Goal: Information Seeking & Learning: Learn about a topic

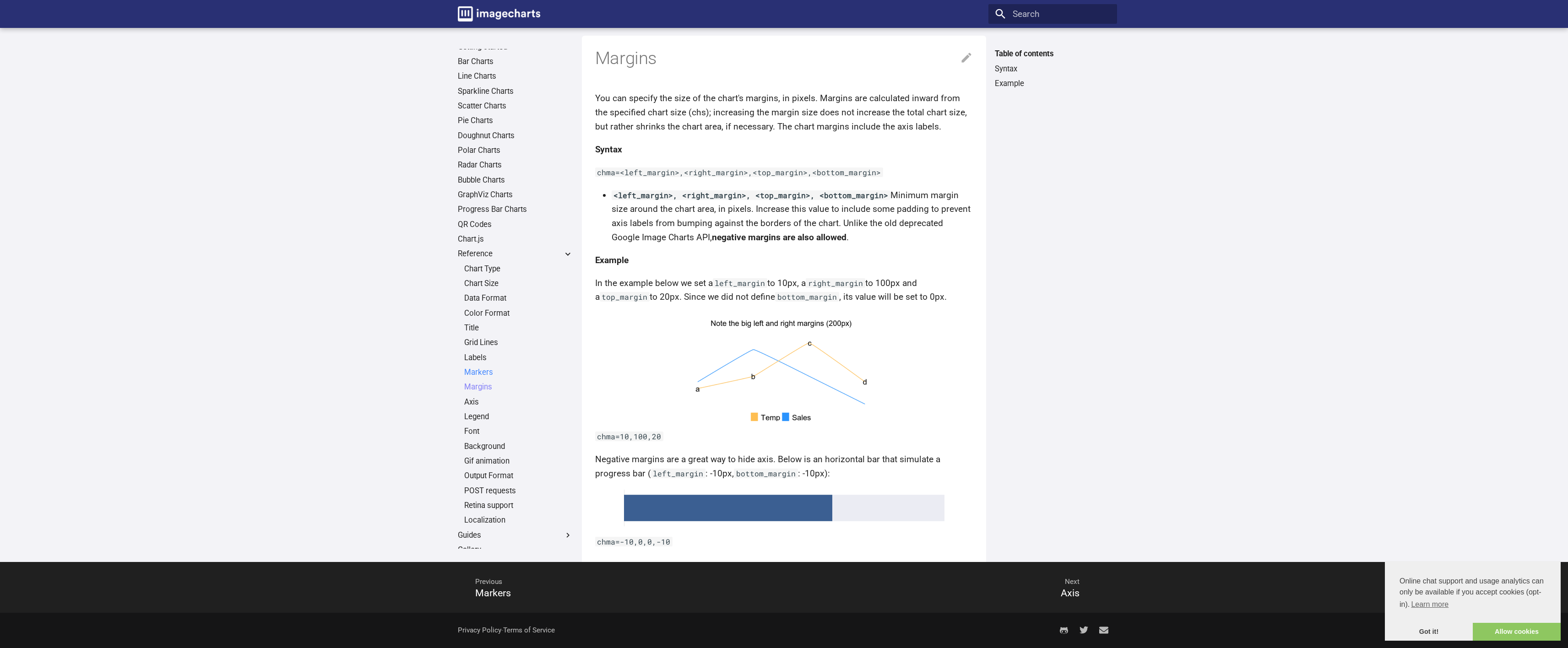
scroll to position [18, 0]
click at [477, 408] on link "Legend" at bounding box center [519, 411] width 109 height 10
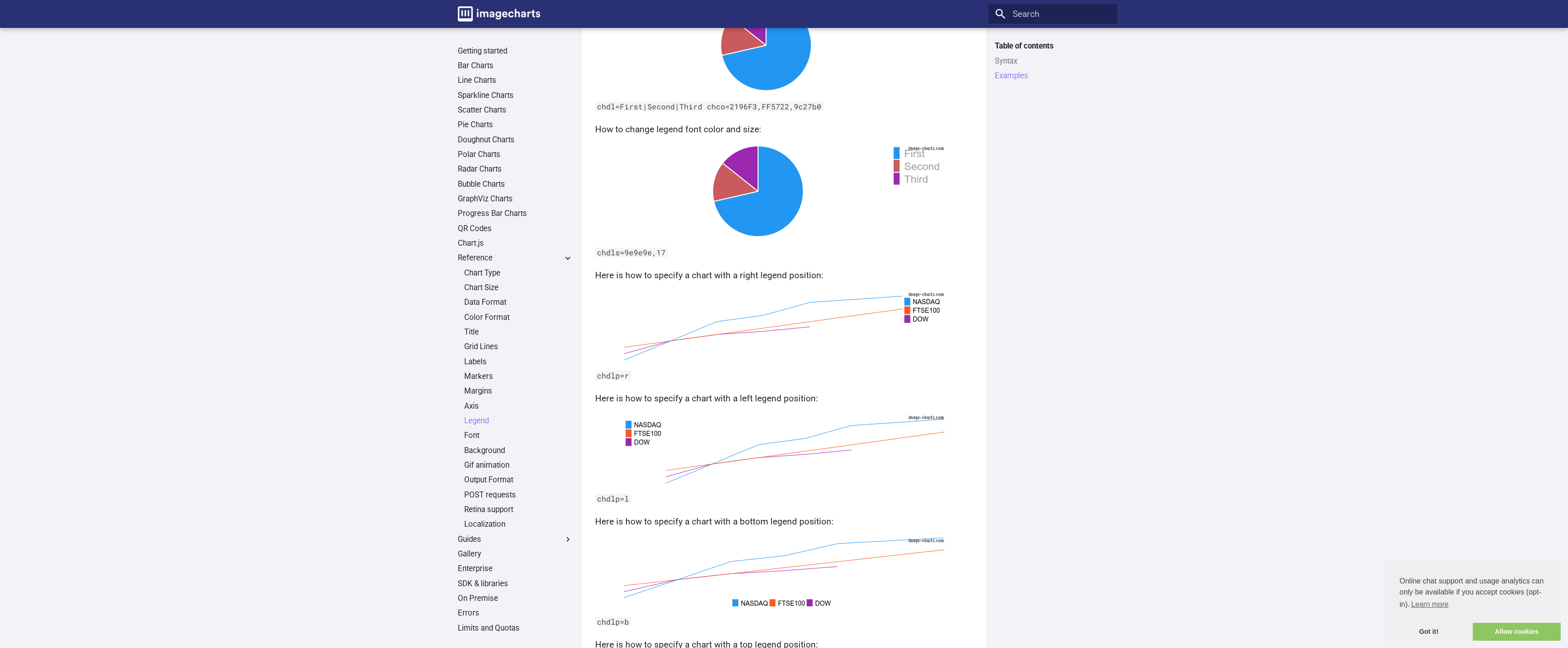
scroll to position [883, 0]
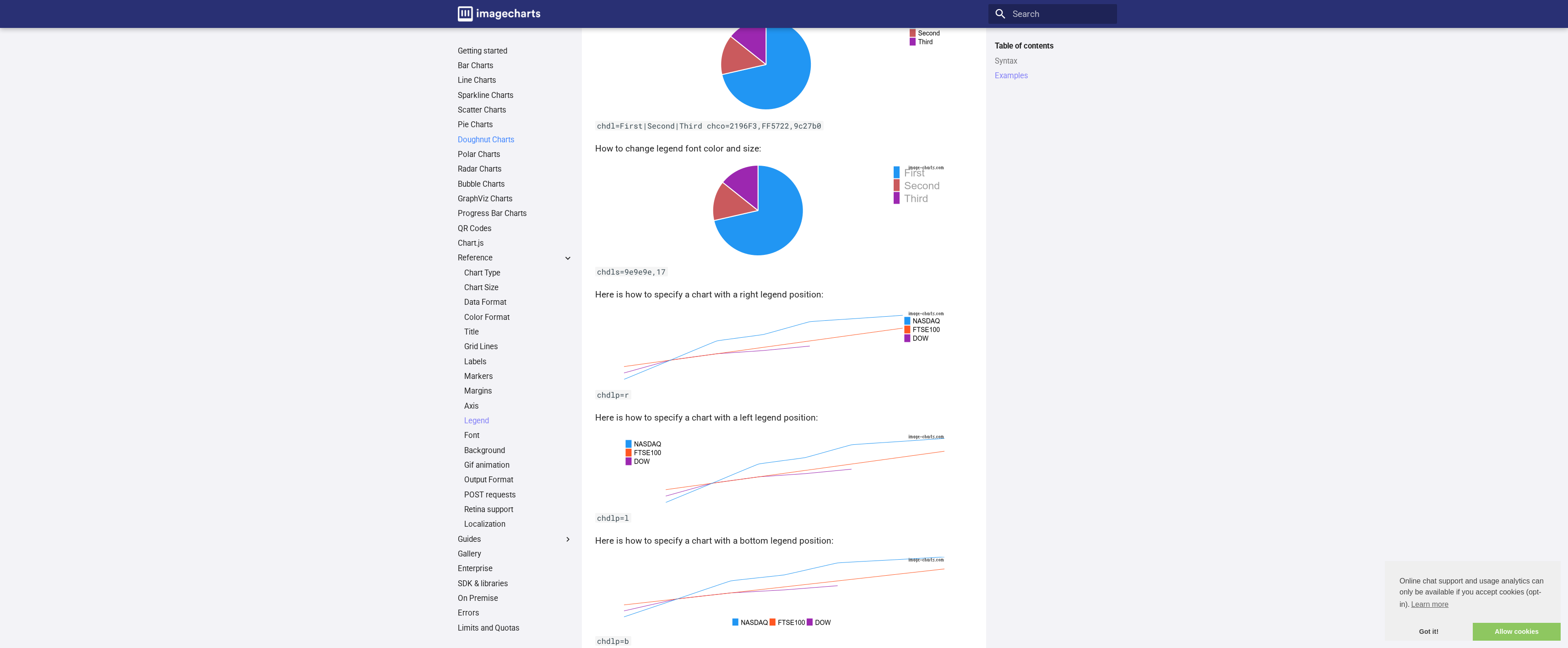
click at [478, 138] on link "Doughnut Charts" at bounding box center [516, 140] width 116 height 10
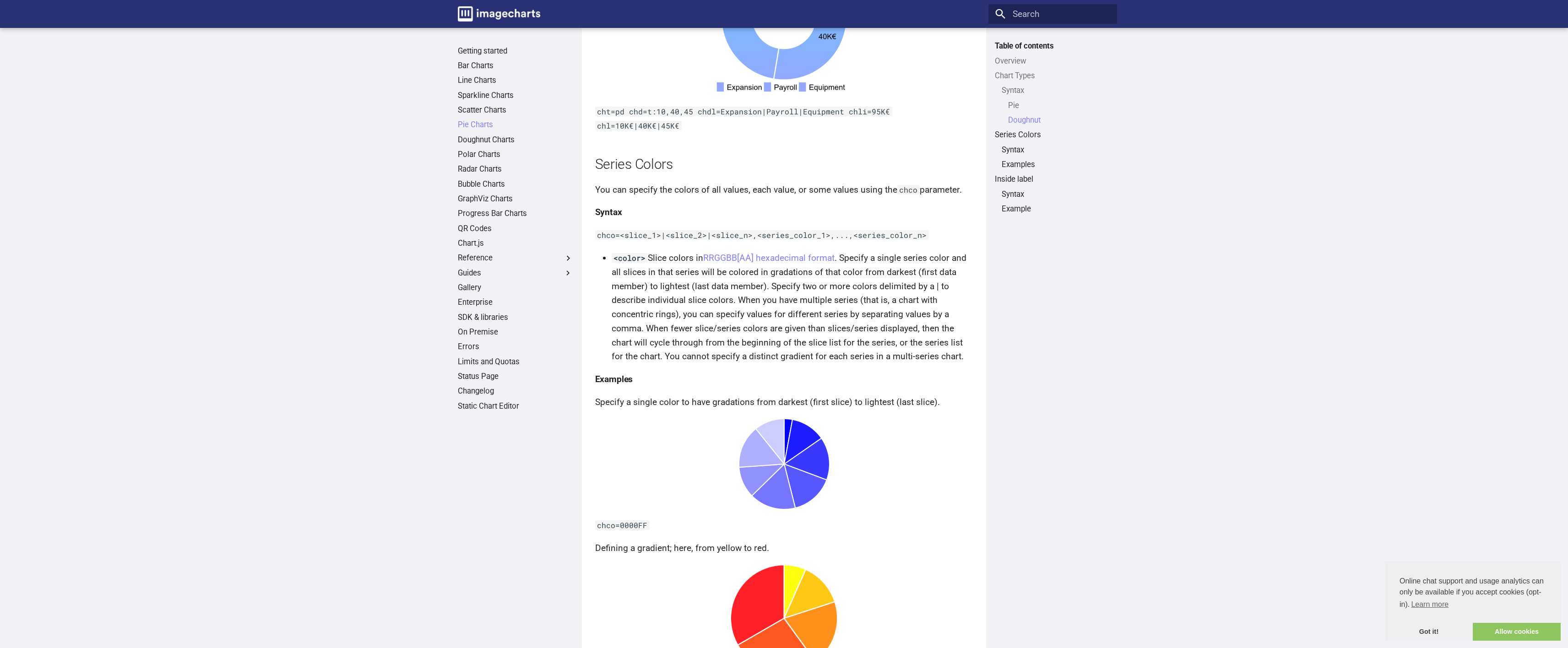
scroll to position [1408, 0]
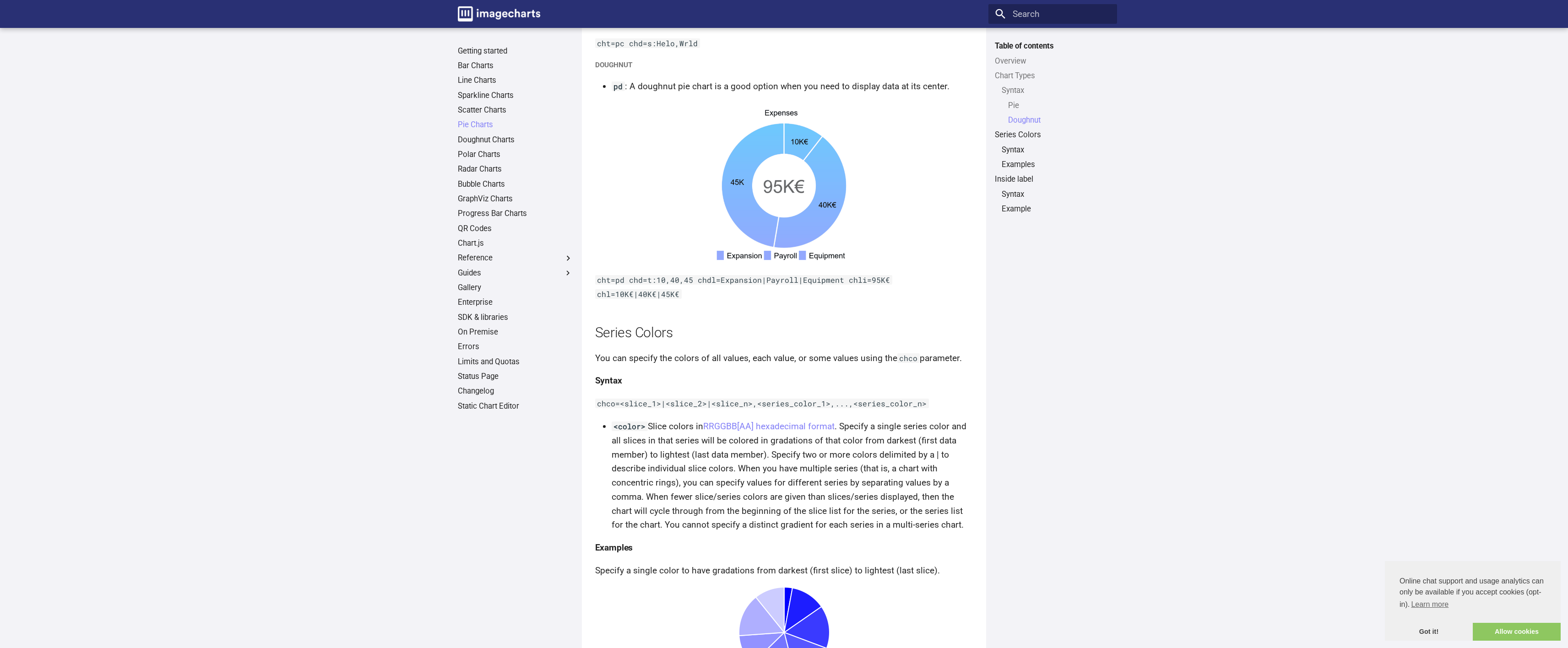
click at [826, 281] on code "cht=pd chd=t:10,40,45 chdl=Expansion|Payroll|Equipment chli=95K€ chl=10K€|40K€|…" at bounding box center [744, 287] width 298 height 24
click at [664, 278] on code "cht=pd chd=t:10,40,45 chdl=Expansion|Payroll|Equipment chli=95K€ chl=10K€|40K€|…" at bounding box center [744, 287] width 298 height 24
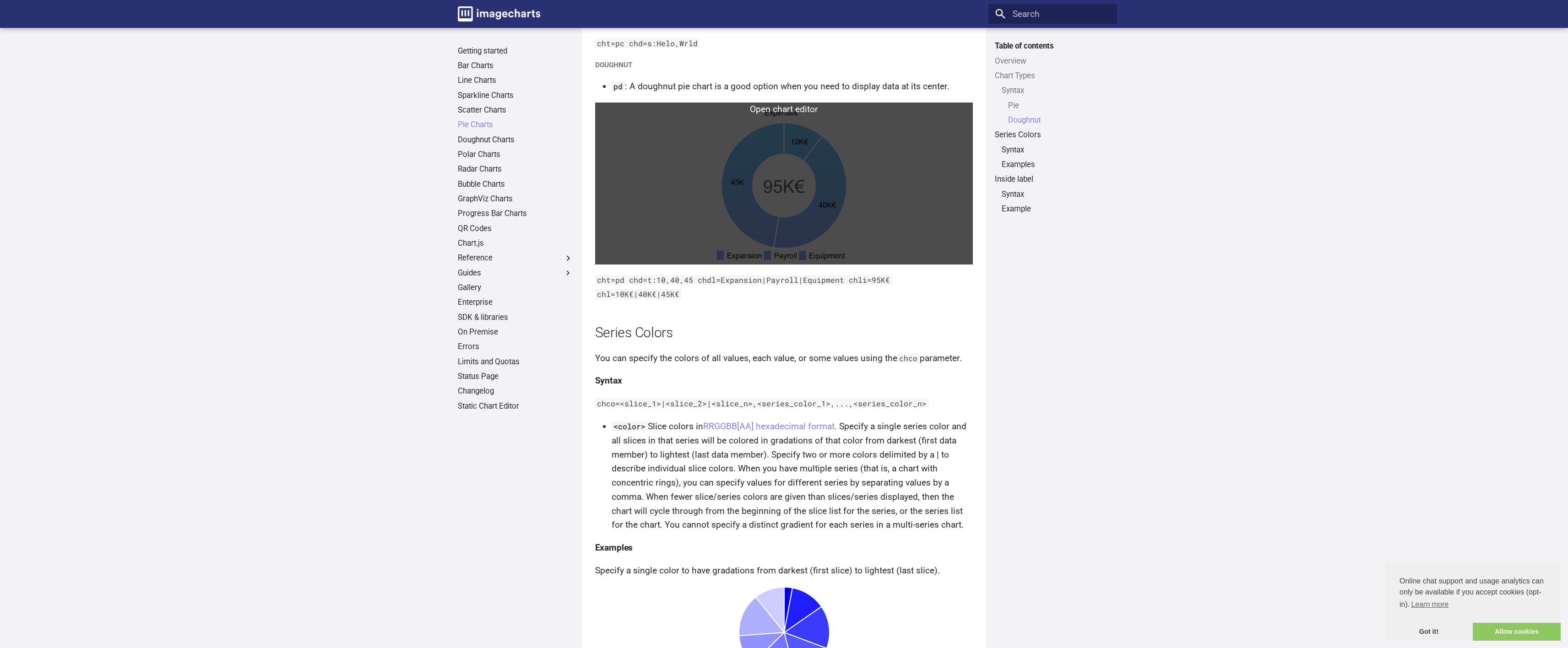
click at [784, 219] on link at bounding box center [784, 183] width 378 height 162
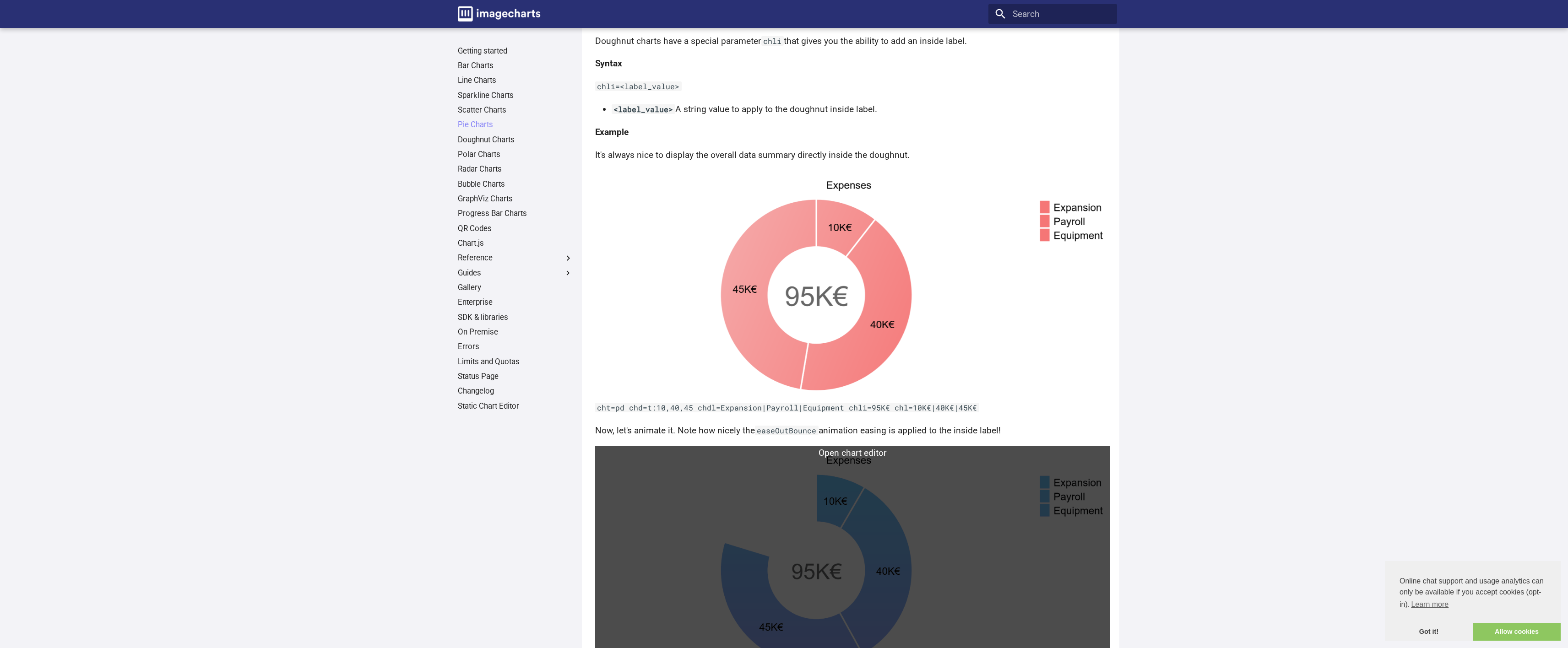
scroll to position [3509, 0]
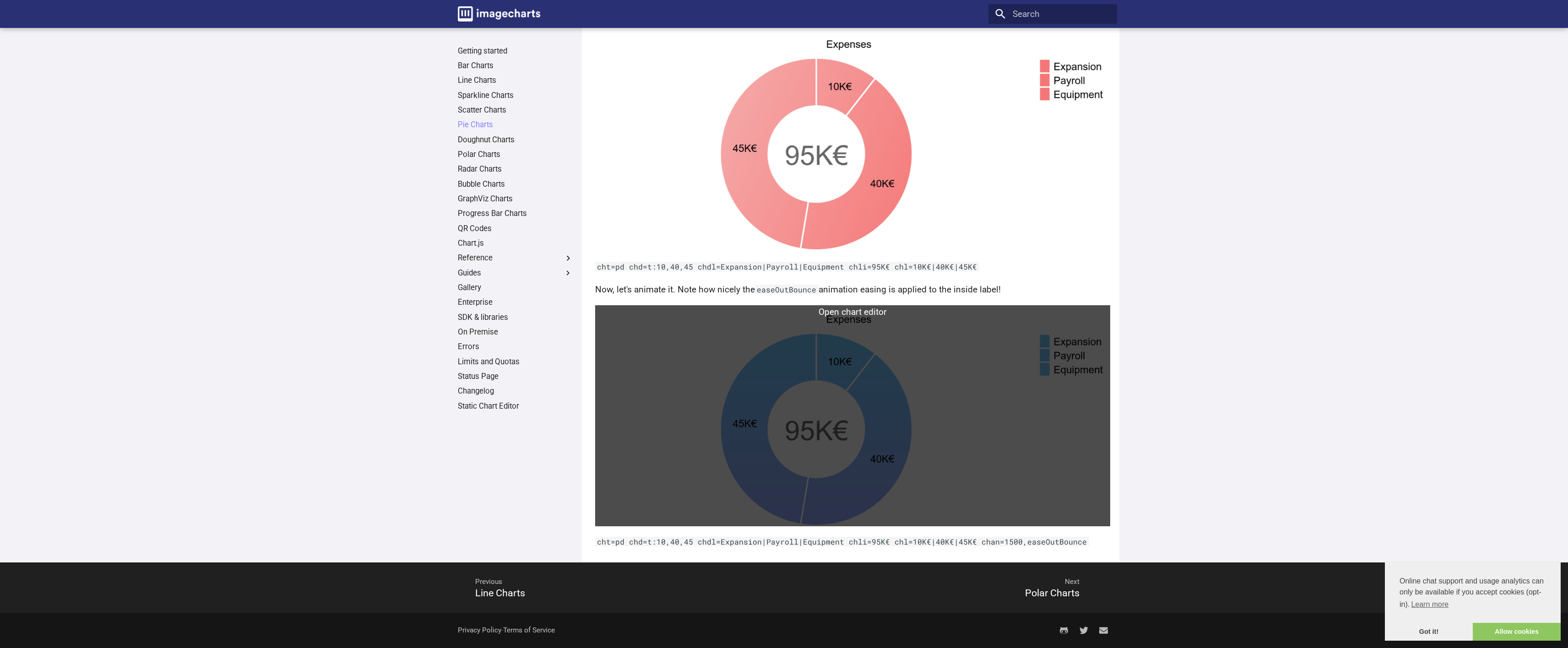
click at [845, 309] on link at bounding box center [853, 416] width 516 height 221
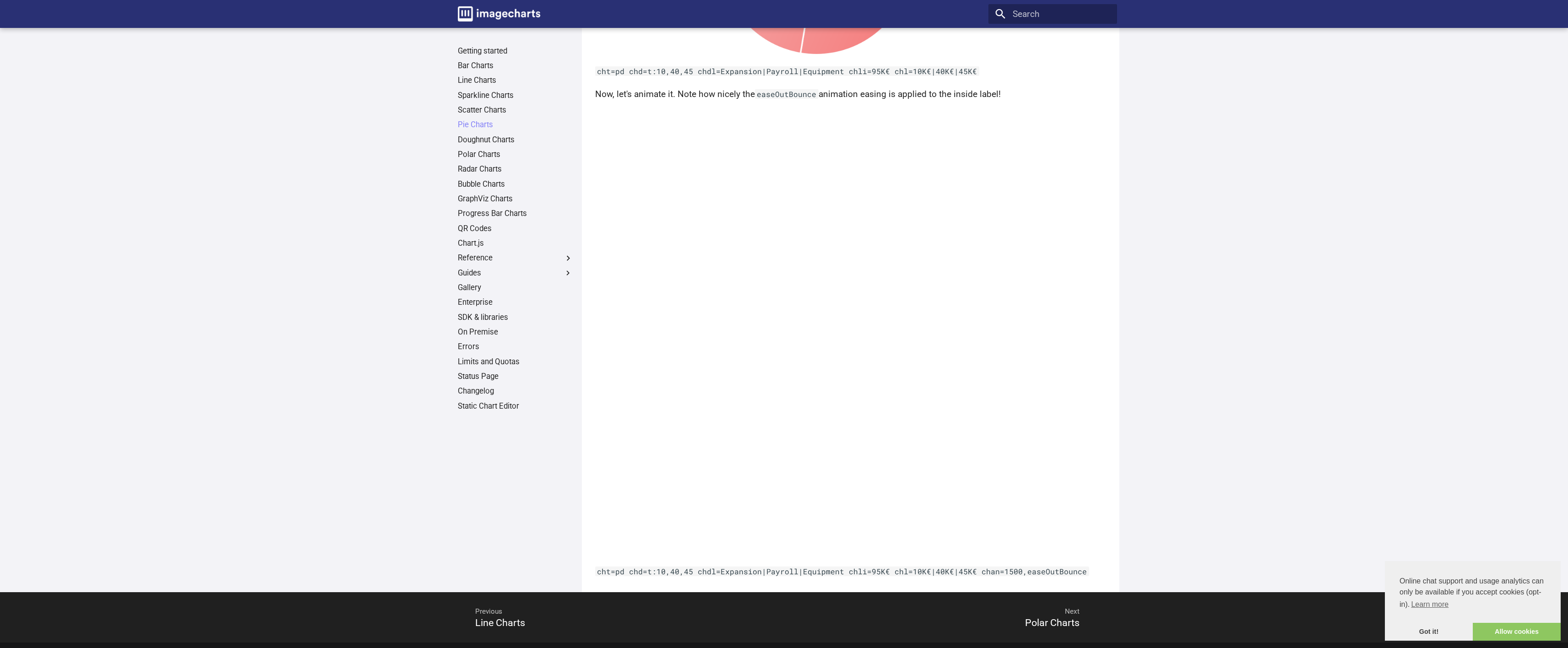
scroll to position [3734, 0]
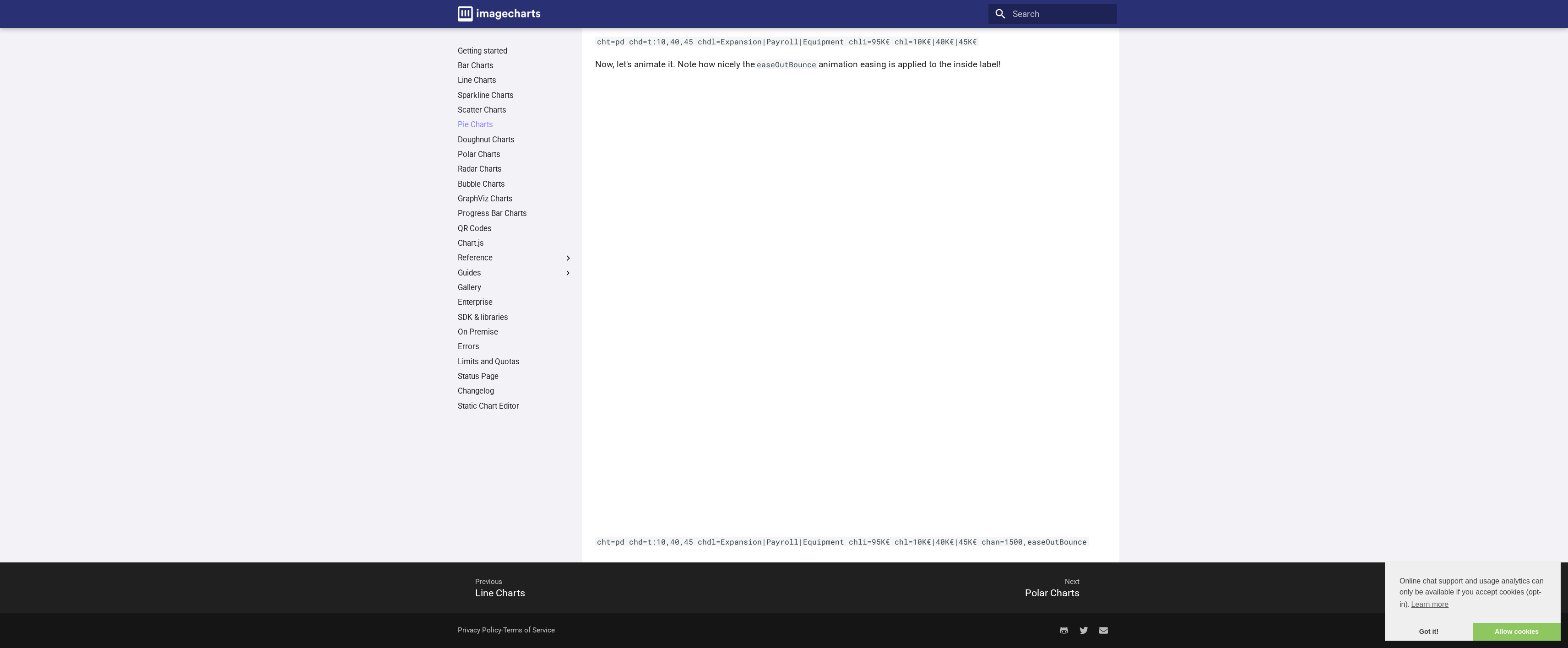
click at [762, 543] on code "cht=pd chd=t:10,40,45 chdl=Expansion|Payroll|Equipment chli=95K€ chl=10K€|40K€|…" at bounding box center [842, 542] width 494 height 10
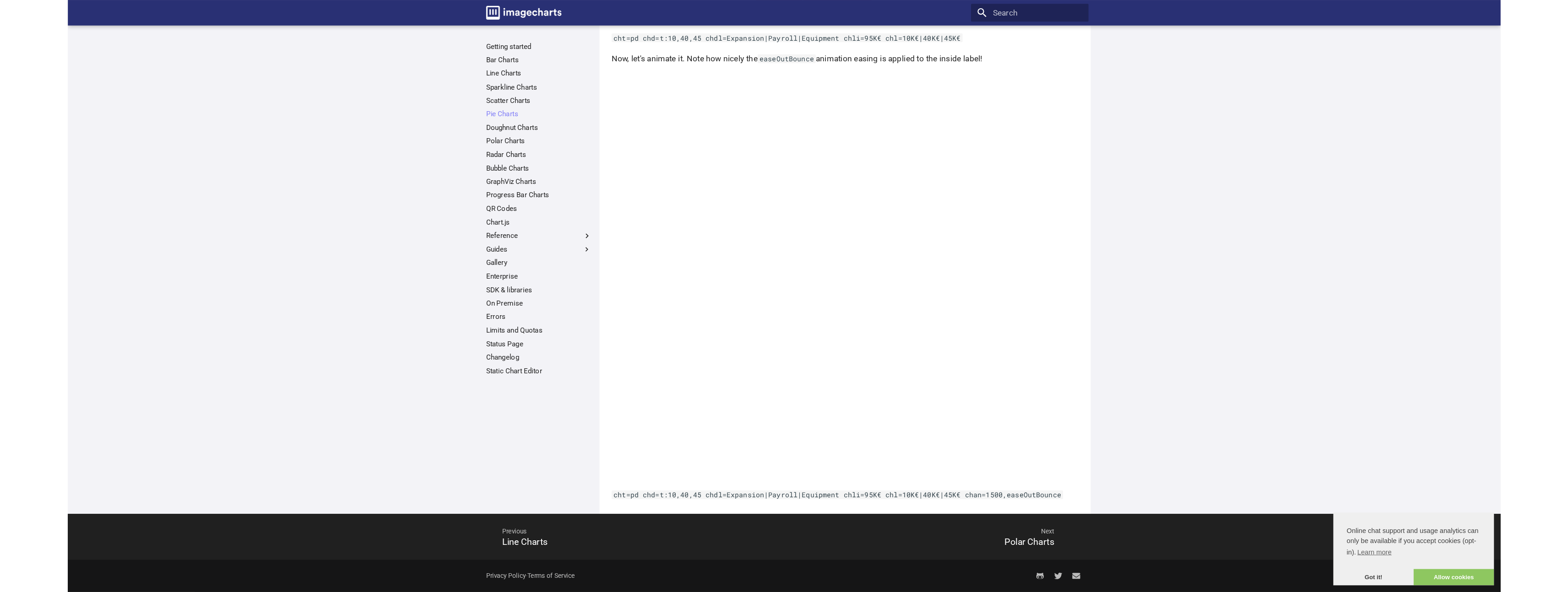
scroll to position [3708, 0]
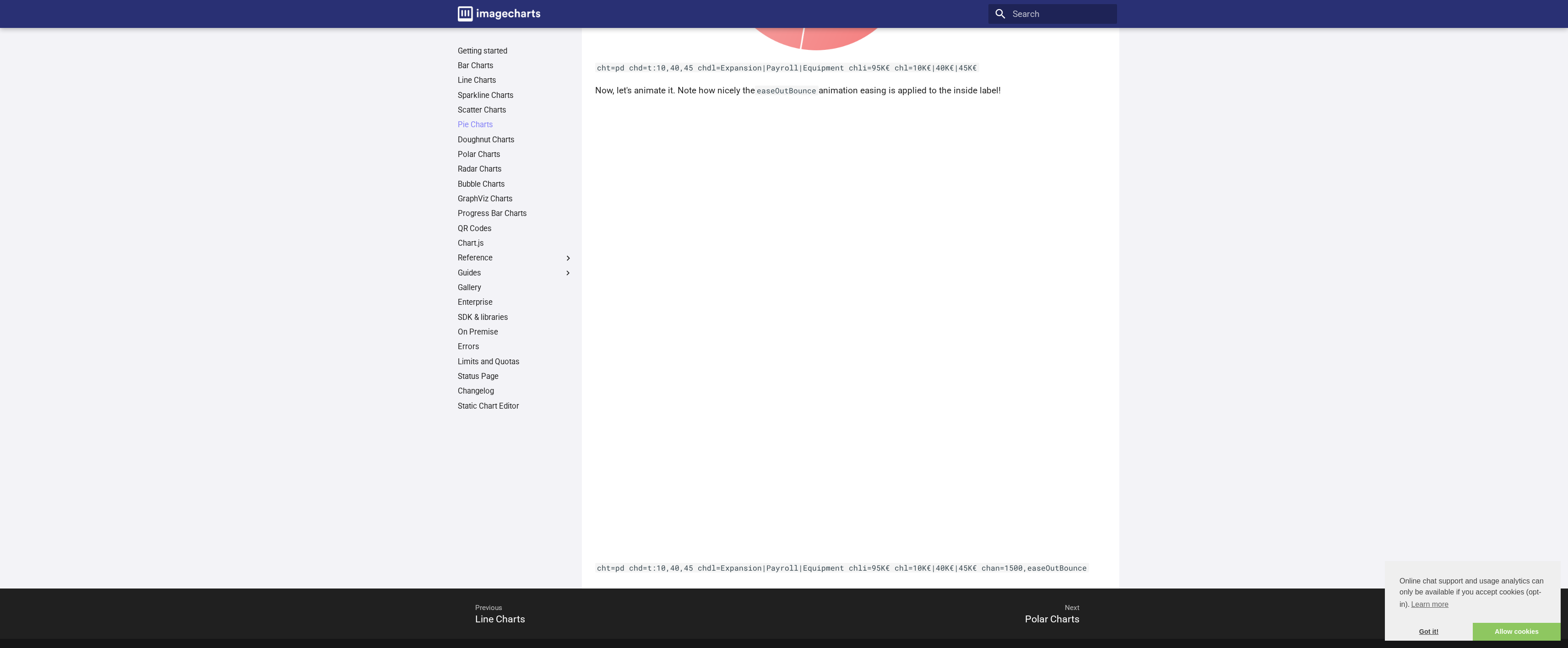
click at [1434, 629] on link "Got it!" at bounding box center [1429, 632] width 88 height 18
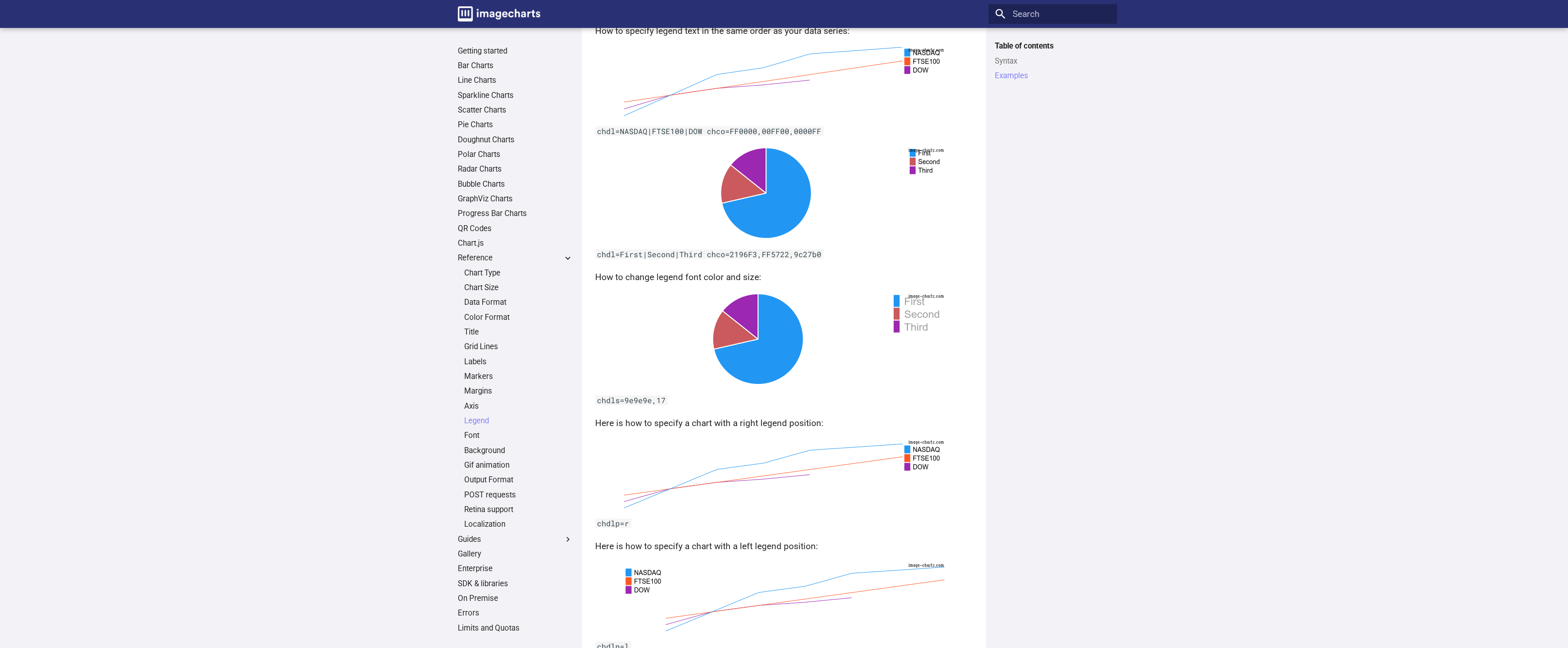
scroll to position [743, 0]
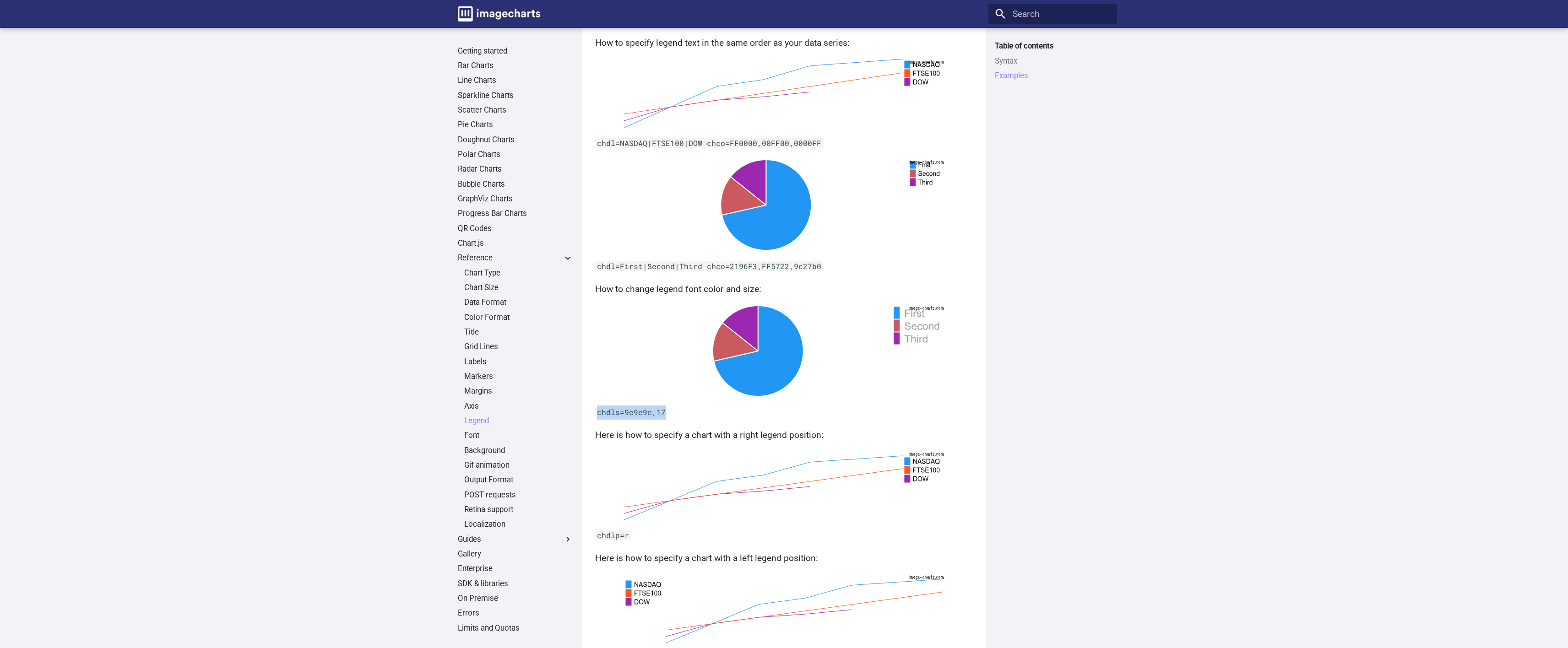
drag, startPoint x: 664, startPoint y: 412, endPoint x: 598, endPoint y: 414, distance: 66.0
click at [598, 414] on code "chdls=9e9e9e,17" at bounding box center [632, 412] width 73 height 10
copy code "chdls=9e9e9e,17"
